Goal: Find contact information: Find contact information

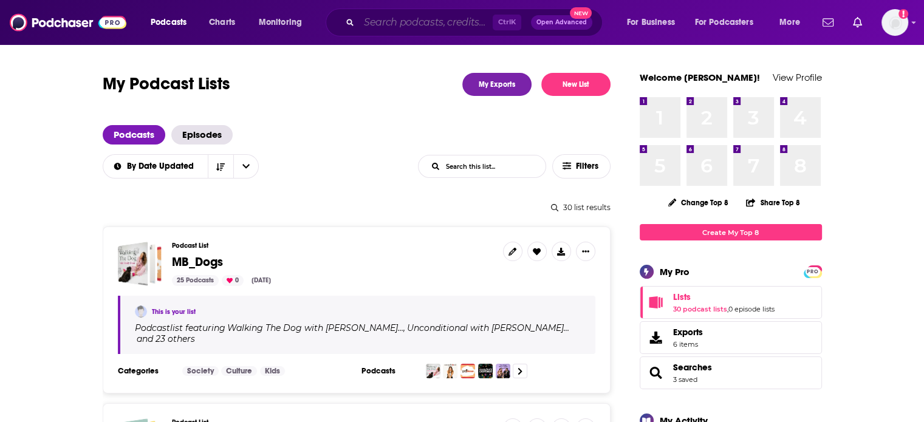
click at [432, 22] on input "Search podcasts, credits, & more..." at bounding box center [426, 22] width 134 height 19
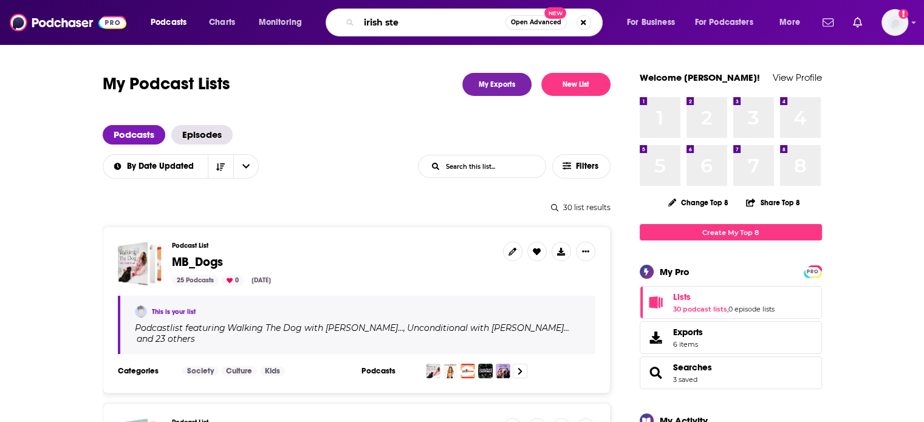
type input "irish stew"
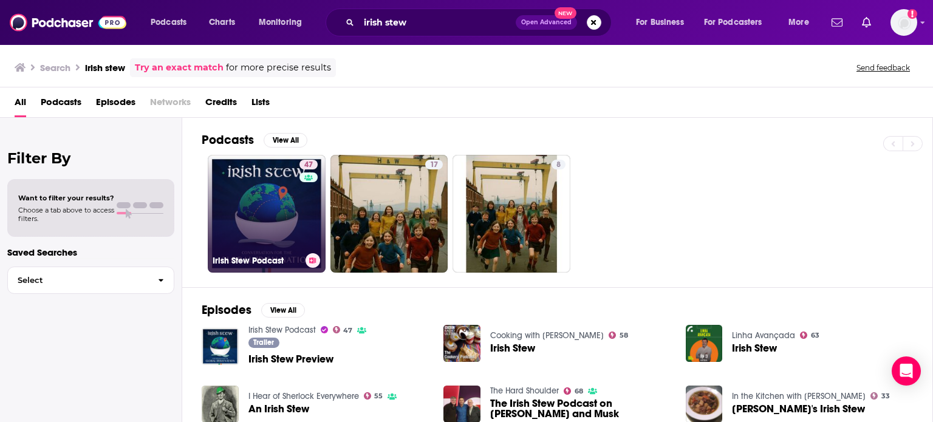
click at [257, 194] on link "47 Irish Stew Podcast" at bounding box center [267, 214] width 118 height 118
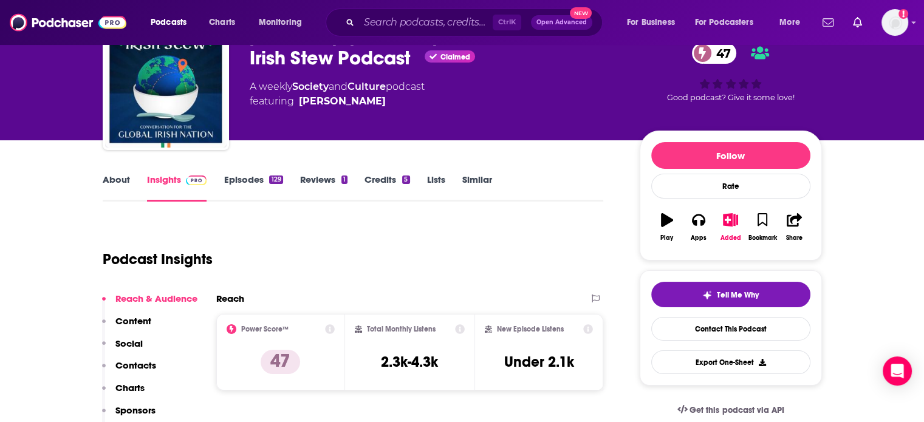
scroll to position [61, 0]
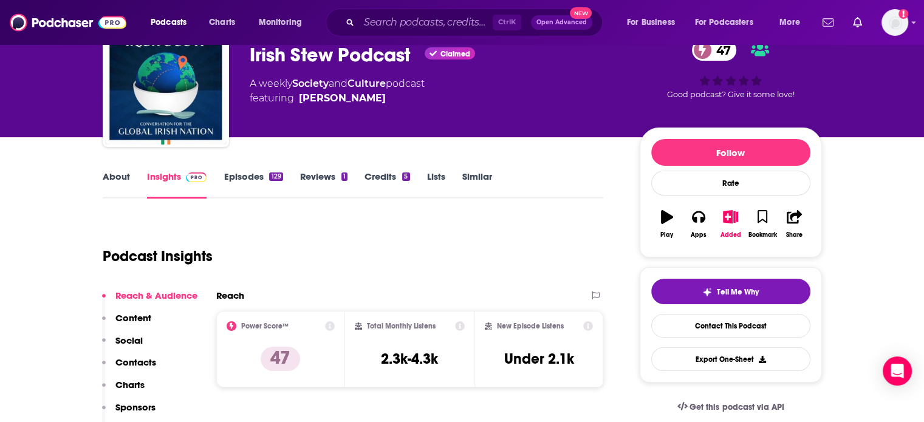
click at [134, 360] on p "Contacts" at bounding box center [135, 362] width 41 height 12
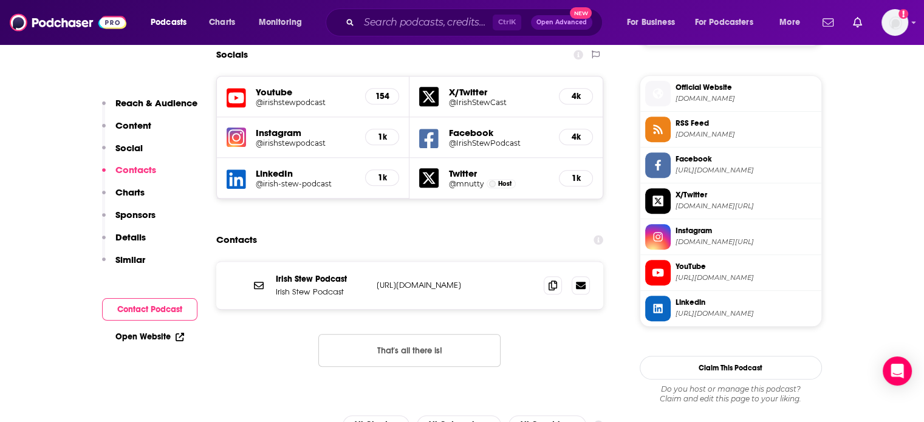
scroll to position [1070, 0]
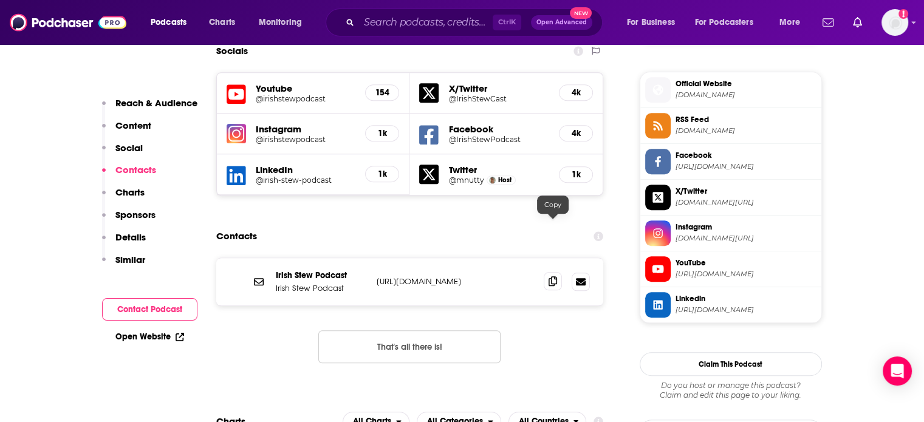
click at [549, 276] on icon at bounding box center [552, 281] width 9 height 10
